Goal: Information Seeking & Learning: Learn about a topic

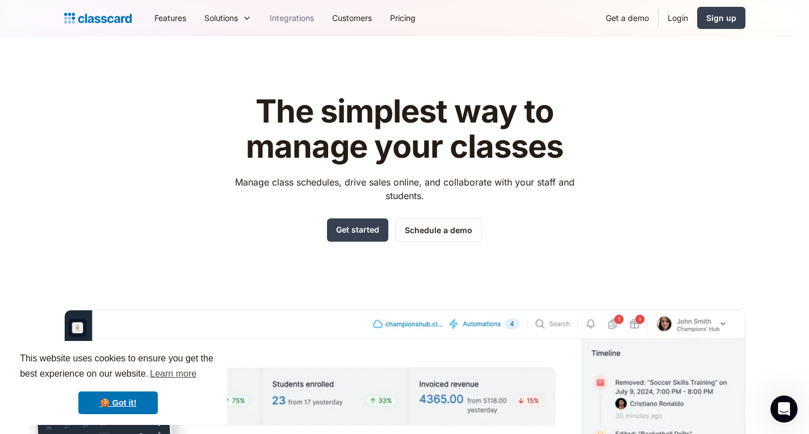
click at [302, 10] on link "Integrations" at bounding box center [292, 18] width 62 height 26
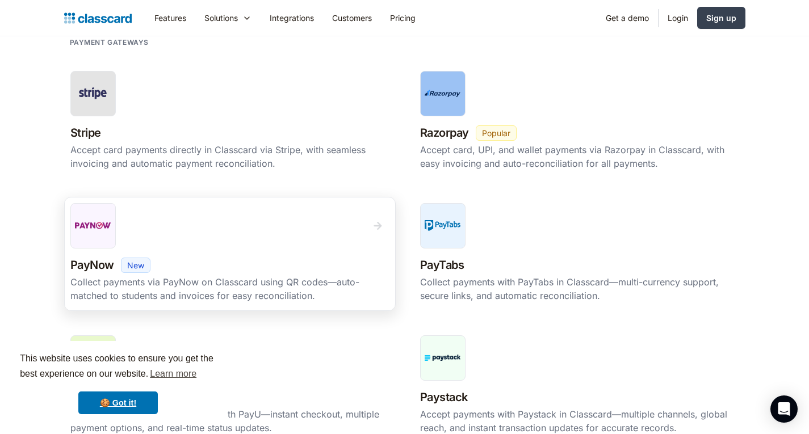
drag, startPoint x: 205, startPoint y: 246, endPoint x: 155, endPoint y: 215, distance: 58.9
click at [155, 215] on div at bounding box center [229, 225] width 319 height 45
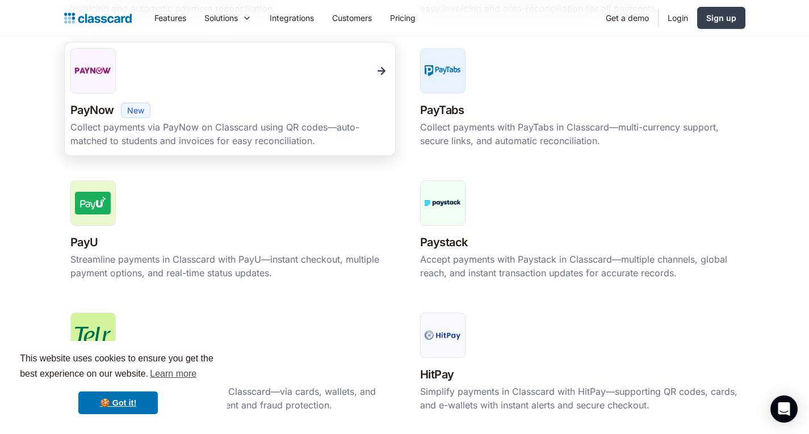
scroll to position [540, 0]
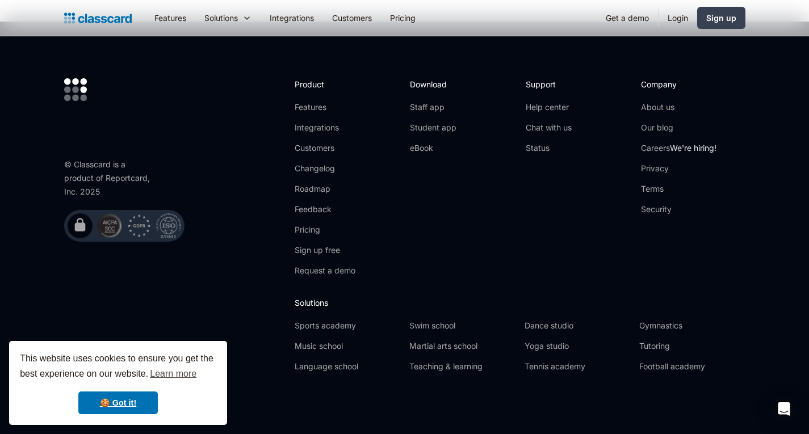
scroll to position [1329, 0]
